Goal: Information Seeking & Learning: Understand process/instructions

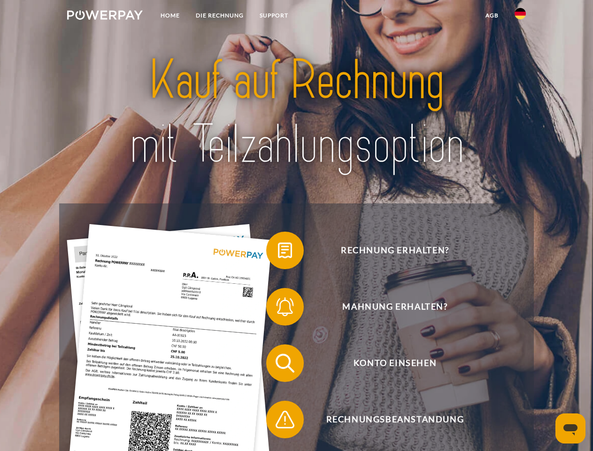
click at [105, 16] on img at bounding box center [105, 14] width 76 height 9
click at [521, 16] on img at bounding box center [520, 13] width 11 height 11
click at [492, 16] on link "agb" at bounding box center [492, 15] width 29 height 17
click at [278, 252] on span at bounding box center [271, 250] width 47 height 47
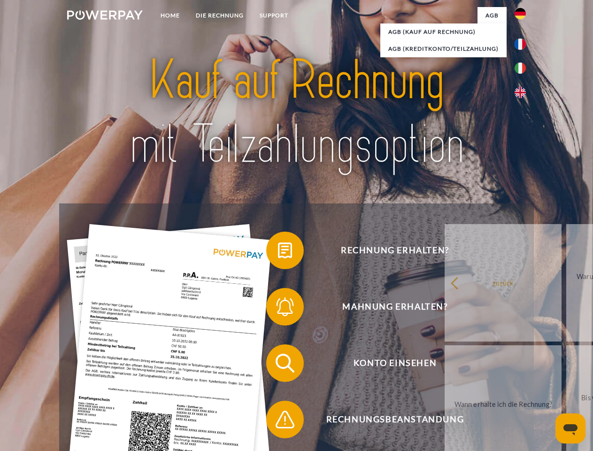
click at [278, 309] on span at bounding box center [271, 306] width 47 height 47
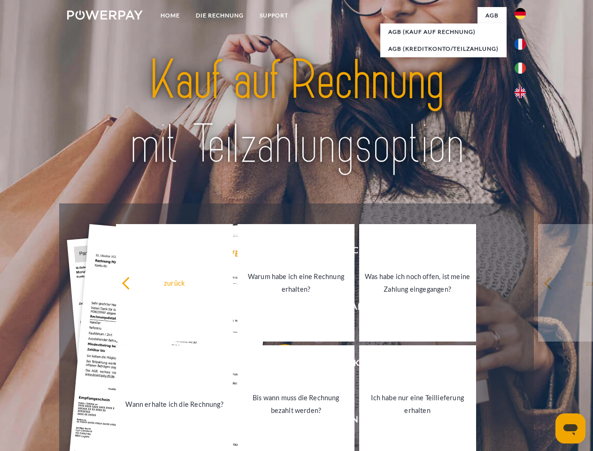
click at [278, 365] on link "Bis wann muss die Rechnung bezahlt werden?" at bounding box center [296, 403] width 117 height 117
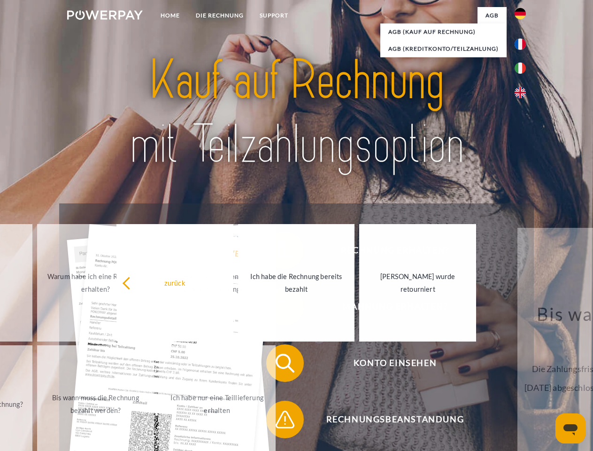
click at [278, 421] on span at bounding box center [271, 419] width 47 height 47
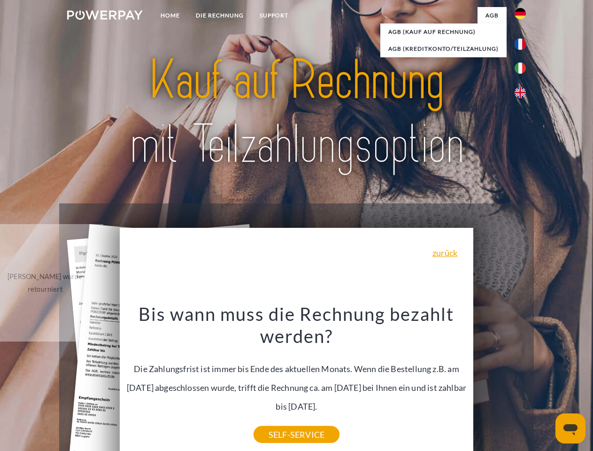
click at [571, 428] on icon "Messaging-Fenster öffnen" at bounding box center [571, 429] width 14 height 11
